Goal: Task Accomplishment & Management: Complete application form

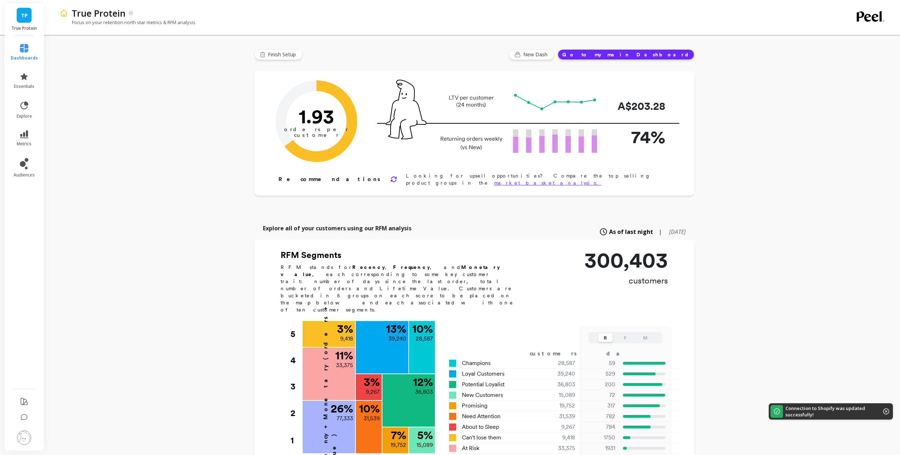
drag, startPoint x: 97, startPoint y: 152, endPoint x: 76, endPoint y: 142, distance: 23.2
click at [97, 152] on div "True Protein Focus on your retention north star metrics & RFM analysis Finish S…" at bounding box center [473, 382] width 851 height 765
click at [26, 109] on icon at bounding box center [24, 106] width 10 height 10
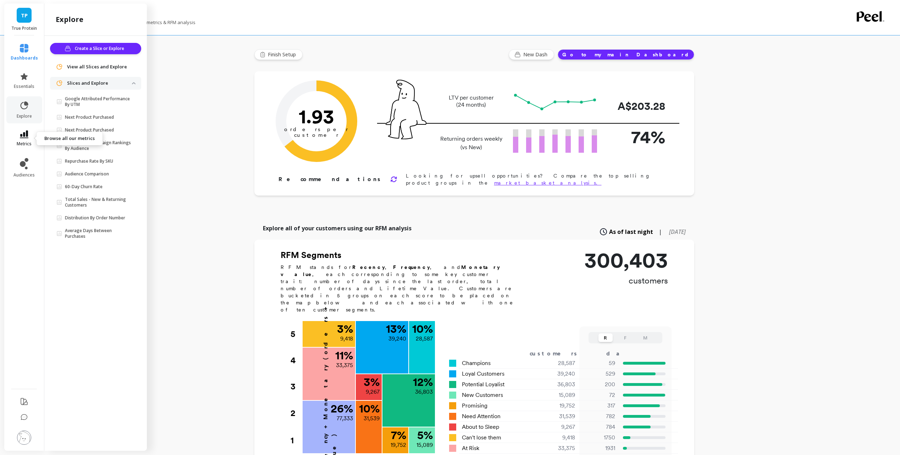
click at [26, 140] on link "metrics" at bounding box center [24, 138] width 27 height 16
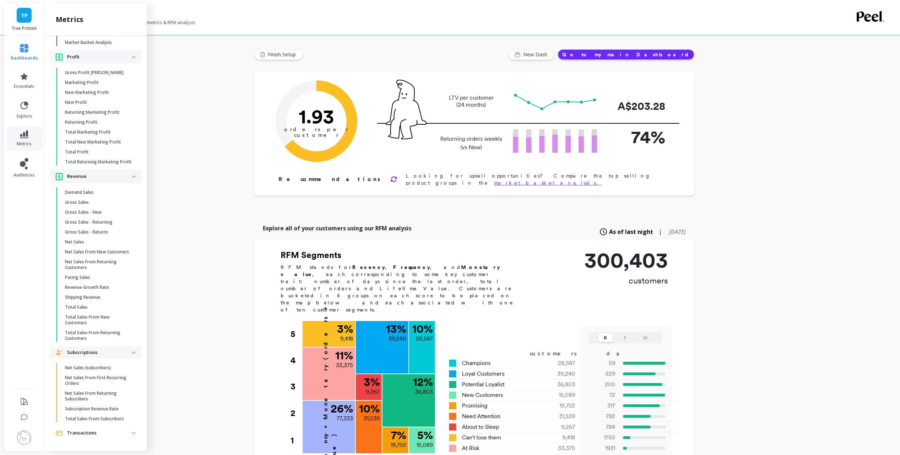
scroll to position [1532, 0]
click at [24, 166] on icon at bounding box center [23, 164] width 6 height 6
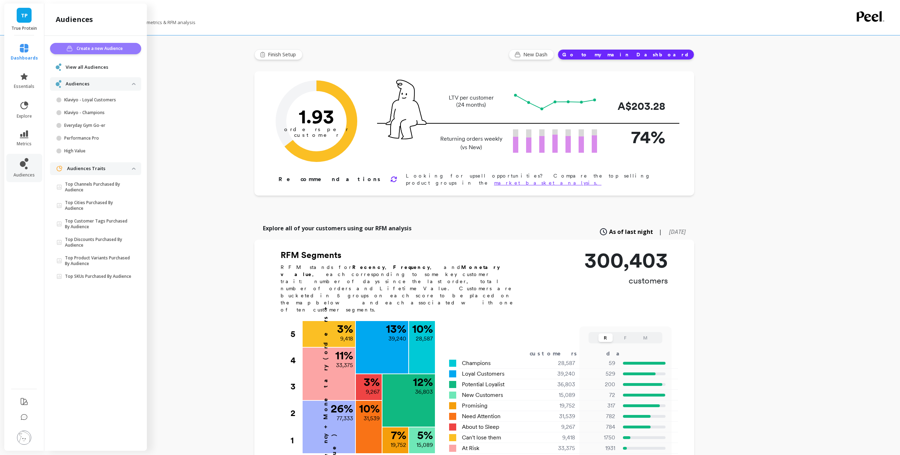
click at [111, 46] on span "Create a new Audience" at bounding box center [101, 48] width 48 height 7
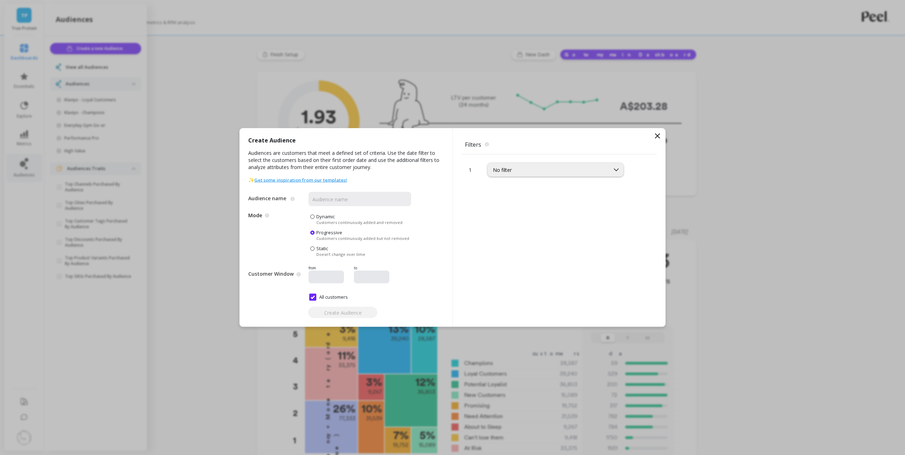
click at [658, 135] on icon at bounding box center [657, 136] width 4 height 4
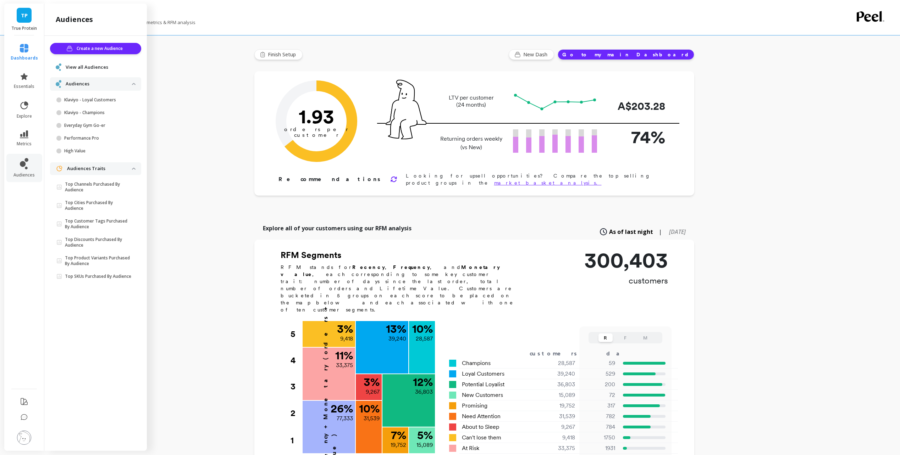
click at [100, 69] on span "View all Audiences" at bounding box center [87, 67] width 43 height 7
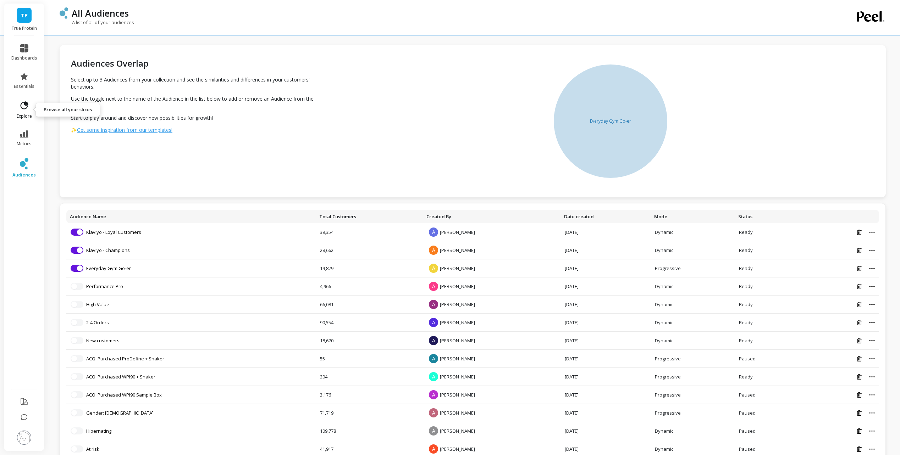
click at [27, 106] on icon at bounding box center [25, 105] width 8 height 8
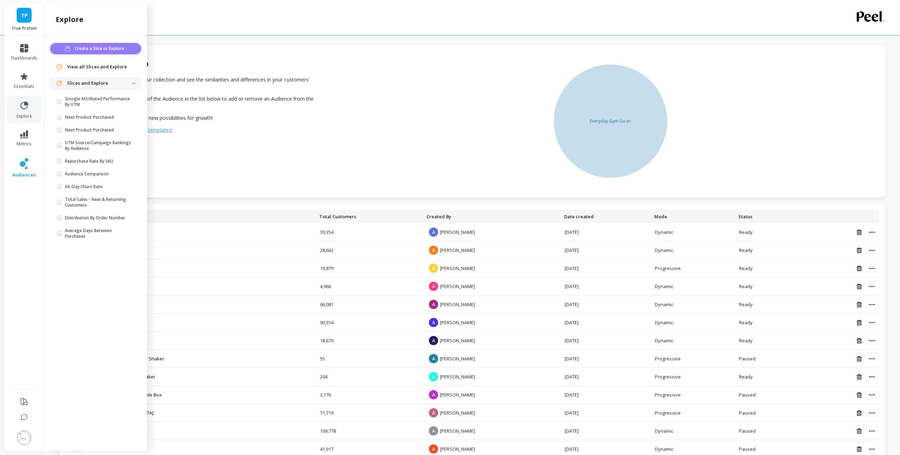
click at [110, 48] on span "Create a Slice or Explore" at bounding box center [100, 48] width 51 height 7
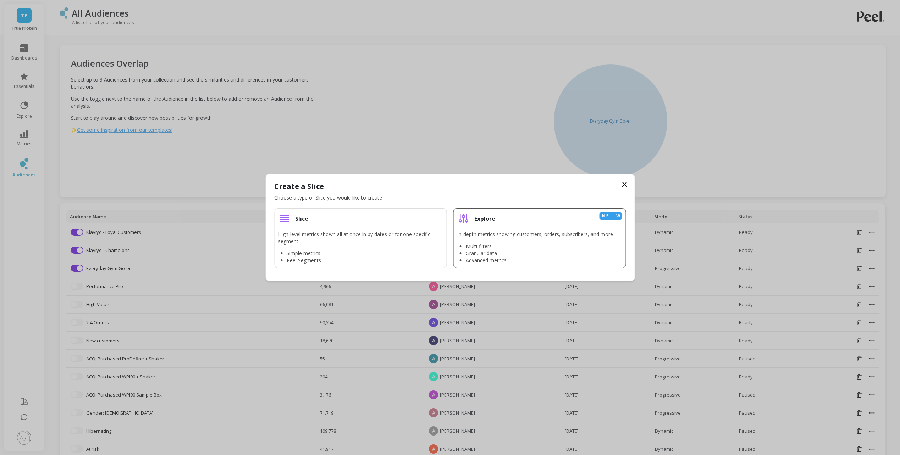
click at [538, 226] on li "Explore New In-depth metrics showing customers, orders, subscribers, and more M…" at bounding box center [539, 238] width 173 height 60
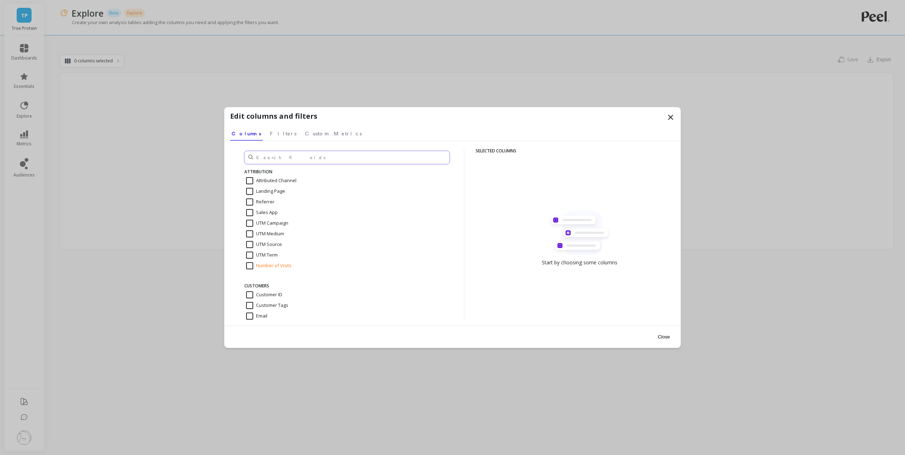
click at [291, 161] on input "text" at bounding box center [346, 157] width 205 height 13
type input "age"
click at [305, 136] on span "Custom Metrics" at bounding box center [333, 133] width 57 height 7
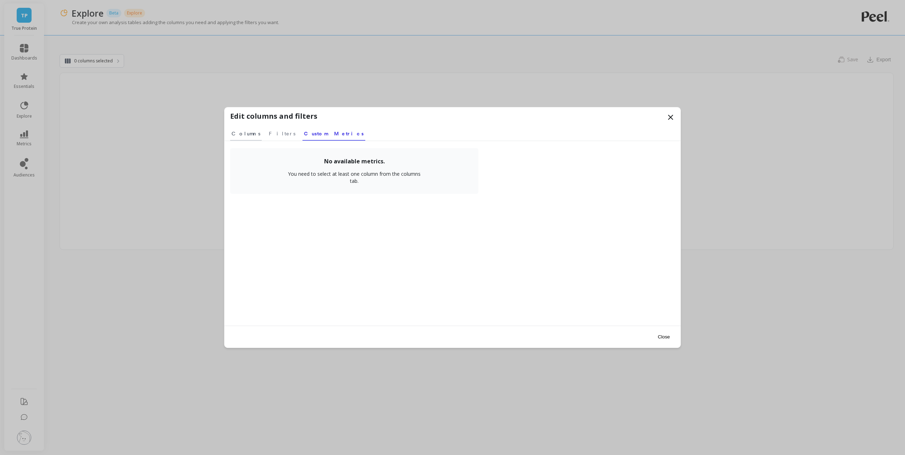
click at [232, 131] on span "Columns" at bounding box center [246, 133] width 29 height 7
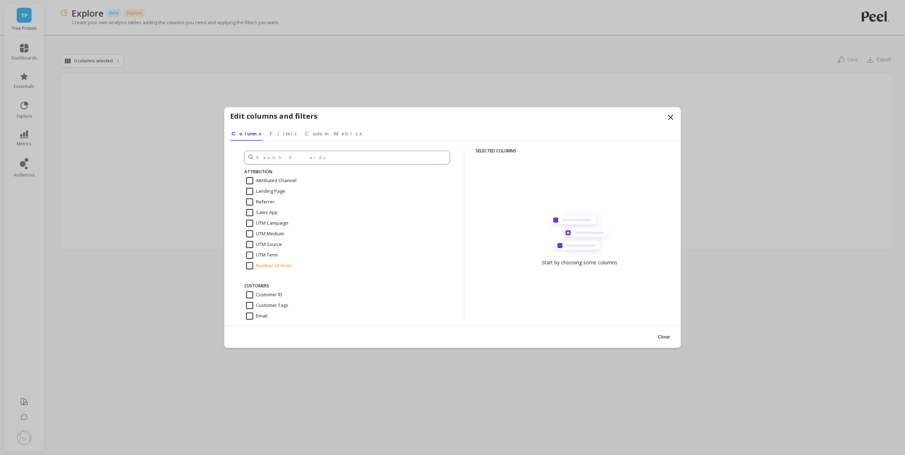
click at [293, 158] on input "text" at bounding box center [346, 157] width 205 height 13
type input "o"
type input "reve"
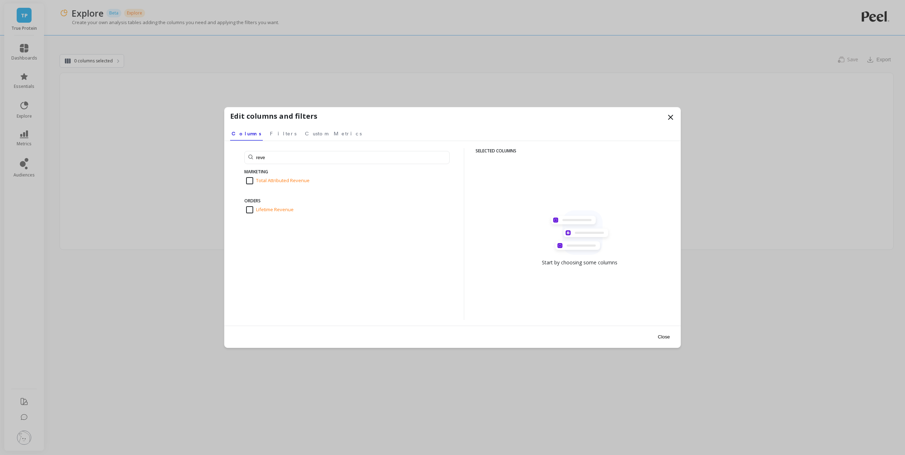
click at [330, 184] on div "Total Attributed Revenue" at bounding box center [346, 181] width 205 height 11
checkbox input "true"
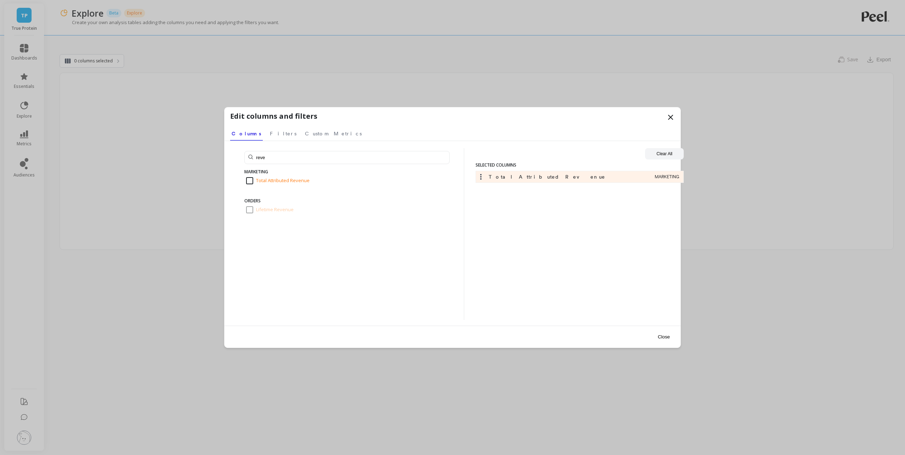
click at [642, 243] on div "Total Attributed Revenue MARKETING" at bounding box center [579, 245] width 208 height 149
click at [666, 336] on button "Close" at bounding box center [664, 337] width 16 height 16
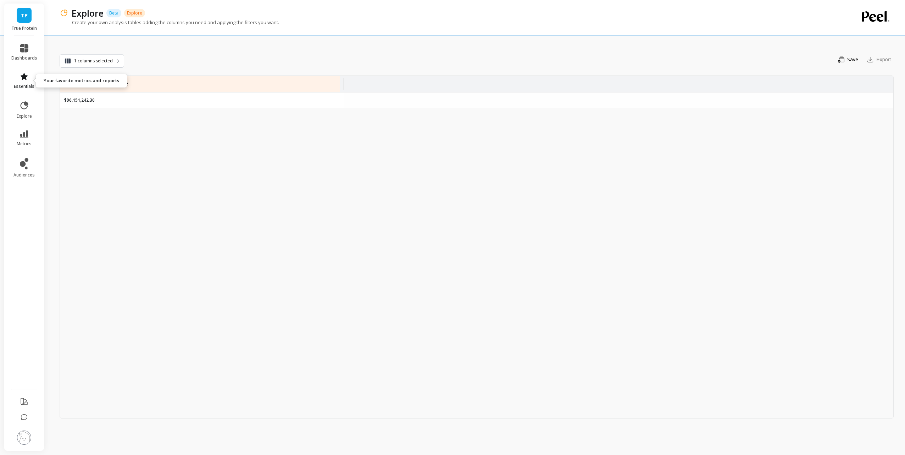
click at [26, 78] on icon at bounding box center [24, 76] width 7 height 7
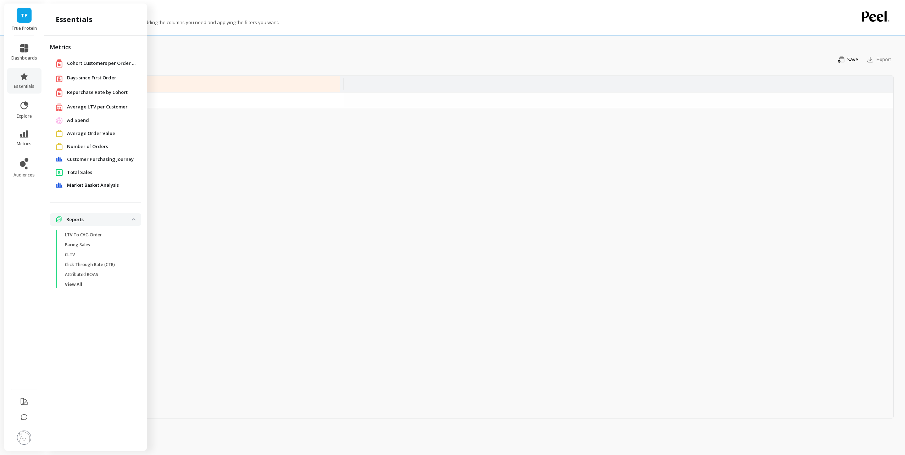
click at [119, 220] on p "Reports" at bounding box center [99, 219] width 66 height 7
click at [87, 221] on p "Reports" at bounding box center [99, 219] width 66 height 7
click at [72, 282] on link "View All" at bounding box center [101, 285] width 80 height 10
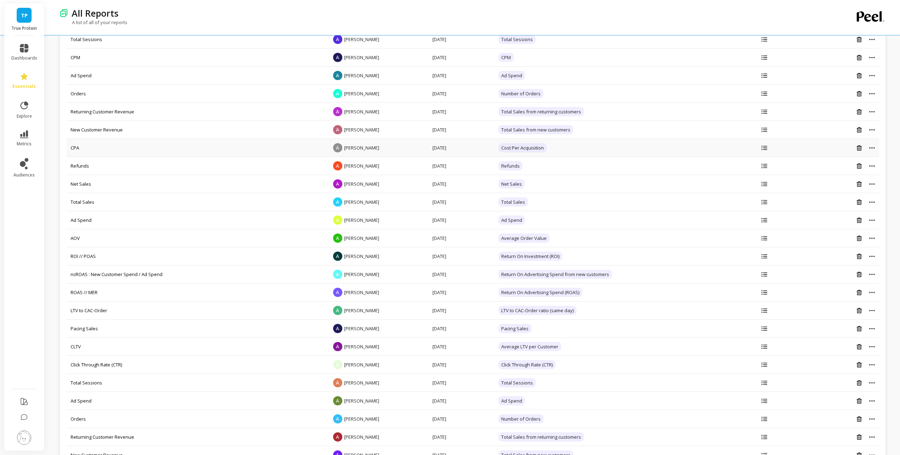
scroll to position [142, 0]
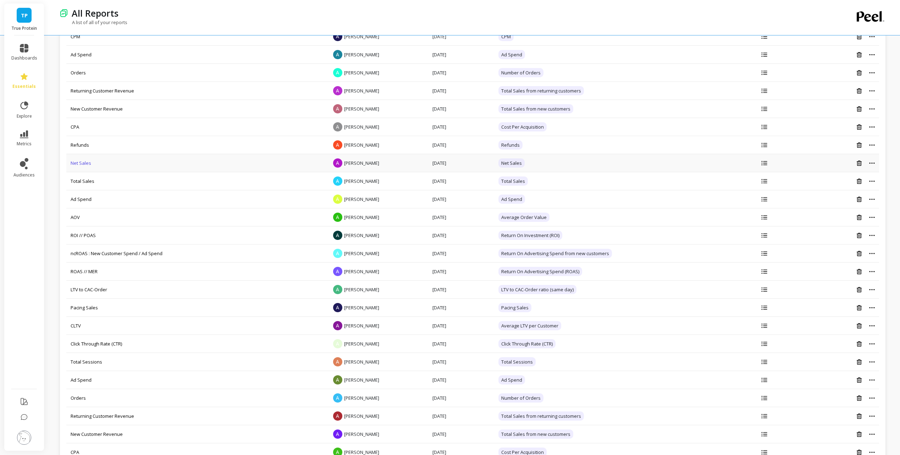
click at [82, 162] on link "Net Sales" at bounding box center [81, 163] width 21 height 6
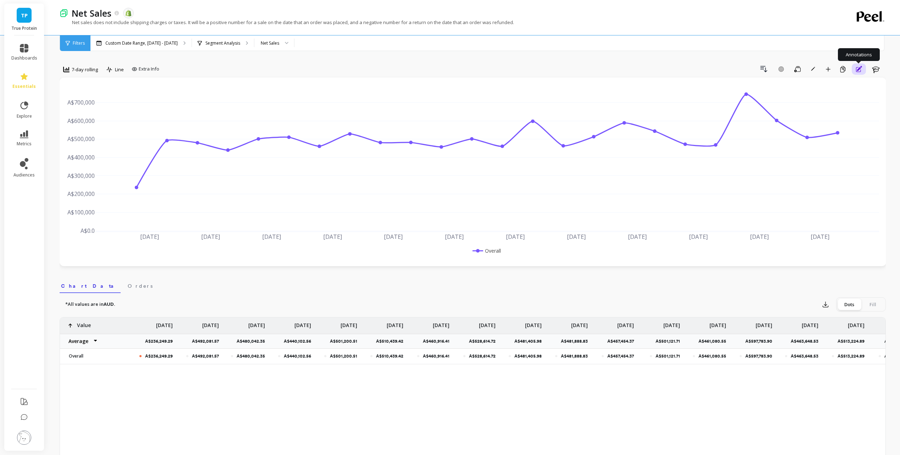
click at [861, 72] on icon "button" at bounding box center [858, 69] width 7 height 9
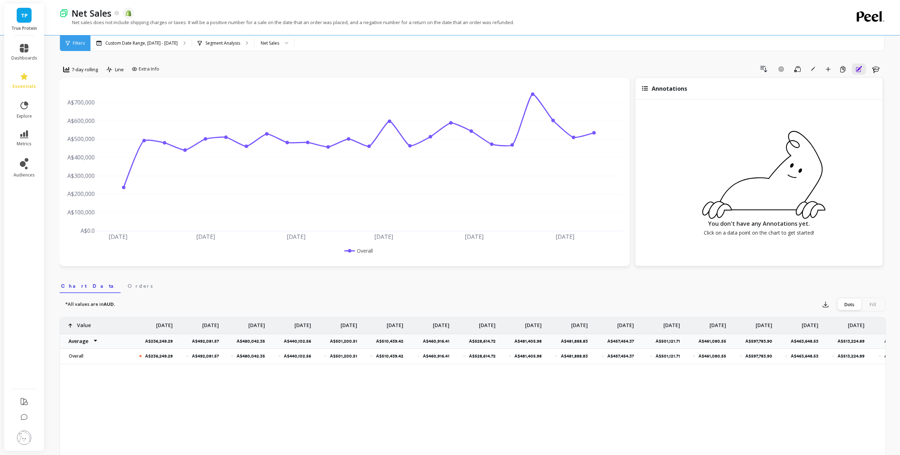
click at [269, 61] on div "7-day rolling Line Extra Info Drill Down Add Goal Save Rename Add to Dashboard …" at bounding box center [473, 406] width 826 height 756
click at [263, 41] on div "Net Sales" at bounding box center [270, 43] width 18 height 7
click at [70, 43] on div "Filters" at bounding box center [75, 43] width 30 height 16
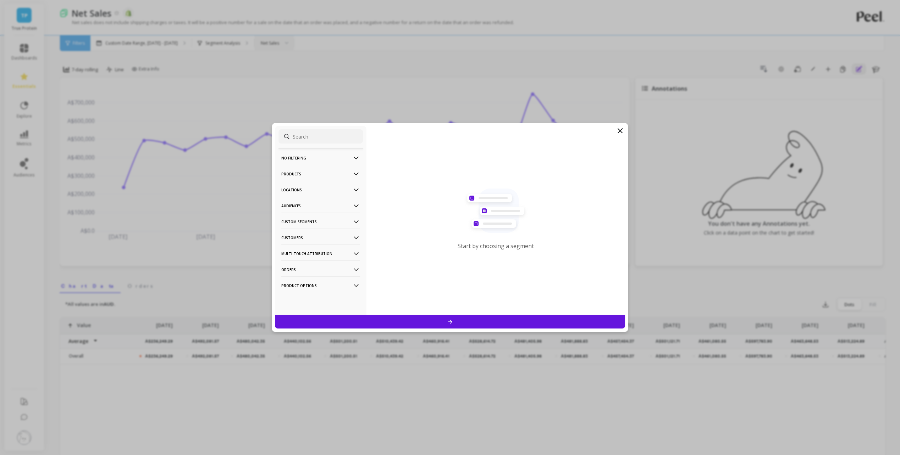
click at [307, 137] on input at bounding box center [320, 136] width 84 height 14
type input "age"
click at [619, 128] on icon at bounding box center [620, 131] width 9 height 9
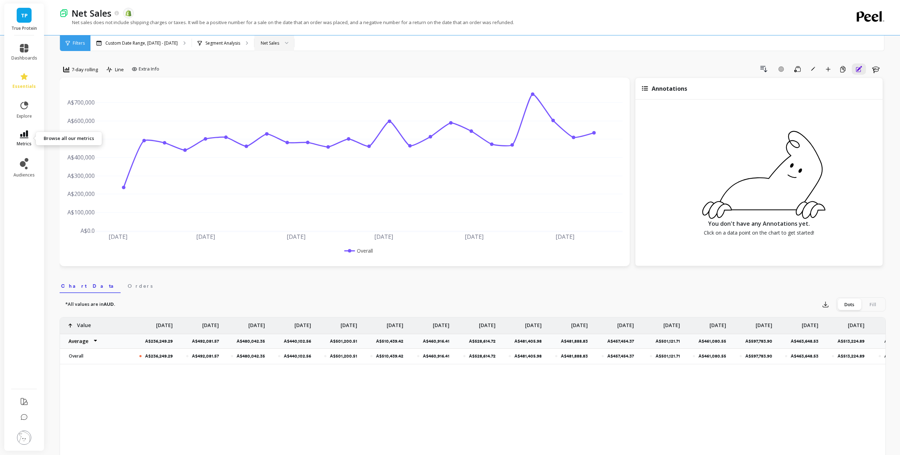
click at [27, 139] on link "metrics" at bounding box center [24, 138] width 26 height 16
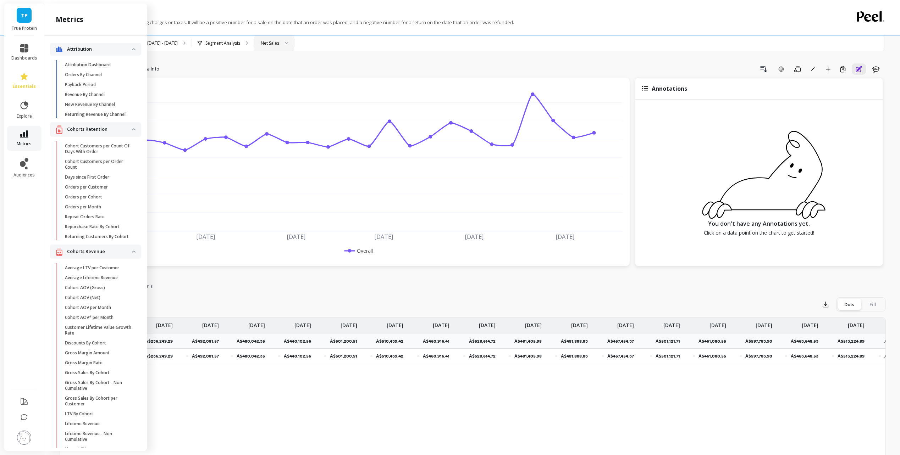
scroll to position [1532, 0]
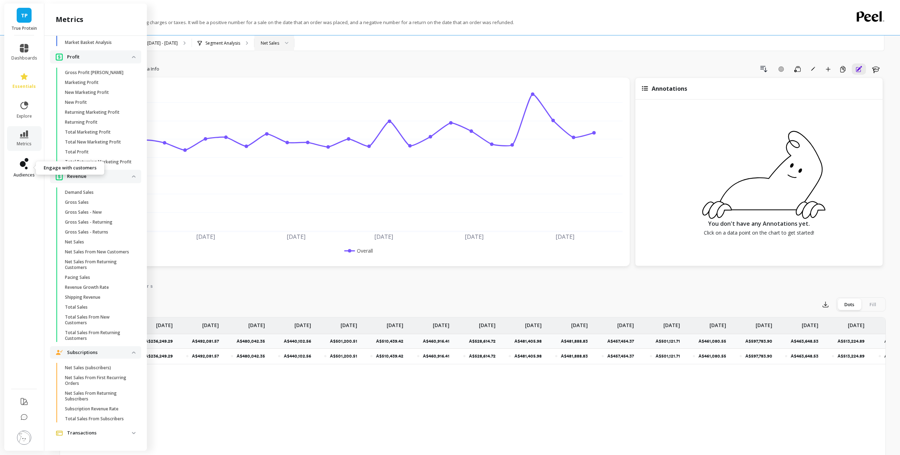
click at [21, 166] on icon at bounding box center [23, 164] width 6 height 6
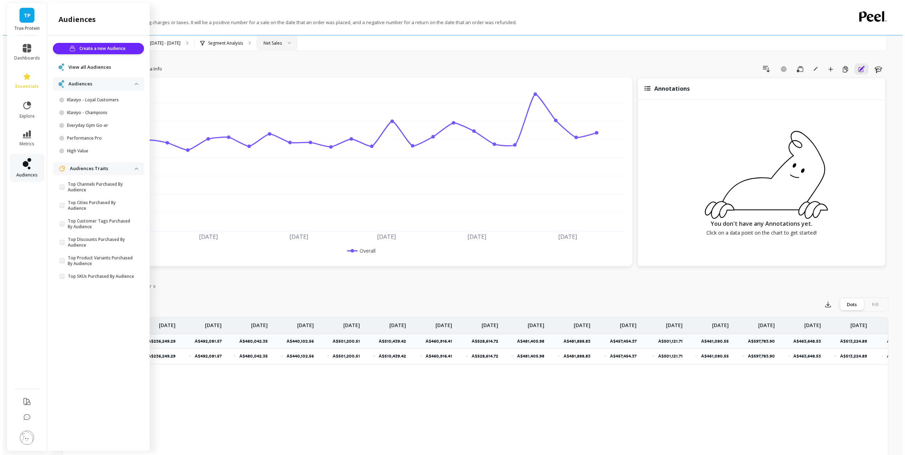
scroll to position [0, 0]
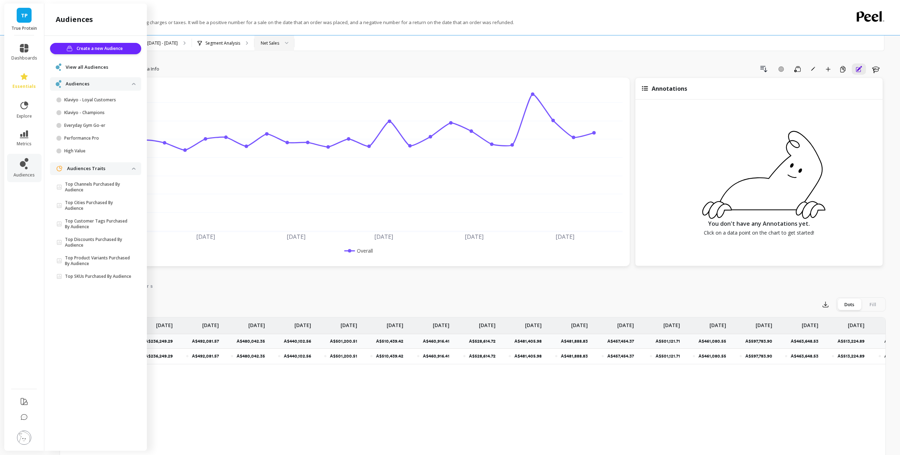
click at [105, 74] on div "View all Audiences" at bounding box center [95, 67] width 91 height 13
click at [103, 49] on span "Create a new Audience" at bounding box center [101, 48] width 48 height 7
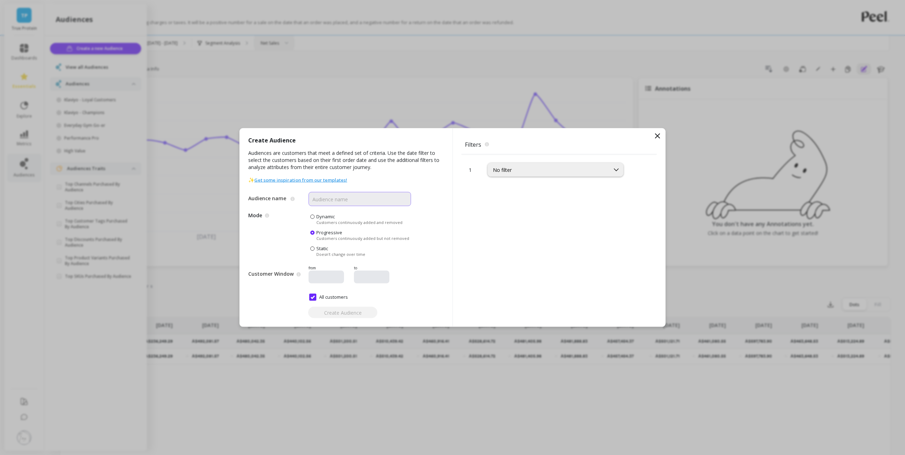
click at [349, 195] on input "Audience name" at bounding box center [359, 199] width 102 height 14
click at [404, 183] on div "Create Audience Audiences are customers that meet a defined set of criteria. Us…" at bounding box center [346, 227] width 213 height 199
click at [571, 171] on div "No filter" at bounding box center [549, 170] width 112 height 7
type input "age"
click at [370, 199] on input "Audience name" at bounding box center [359, 199] width 102 height 14
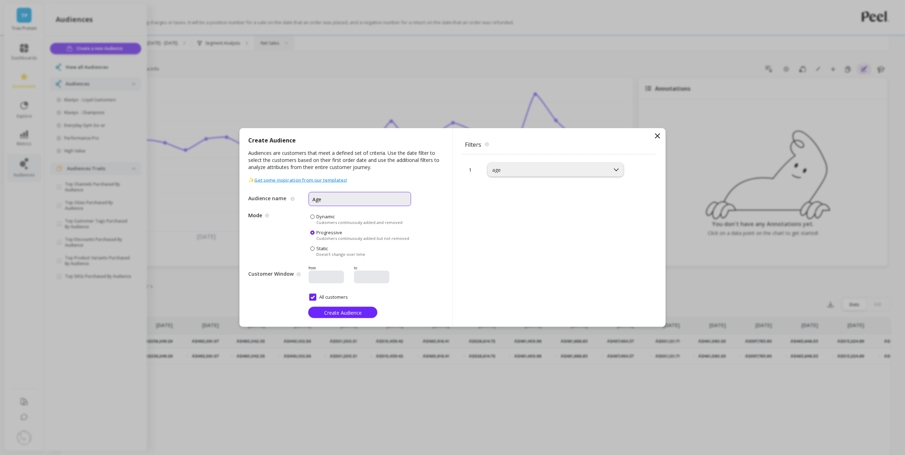
type input "Age"
